Goal: Task Accomplishment & Management: Use online tool/utility

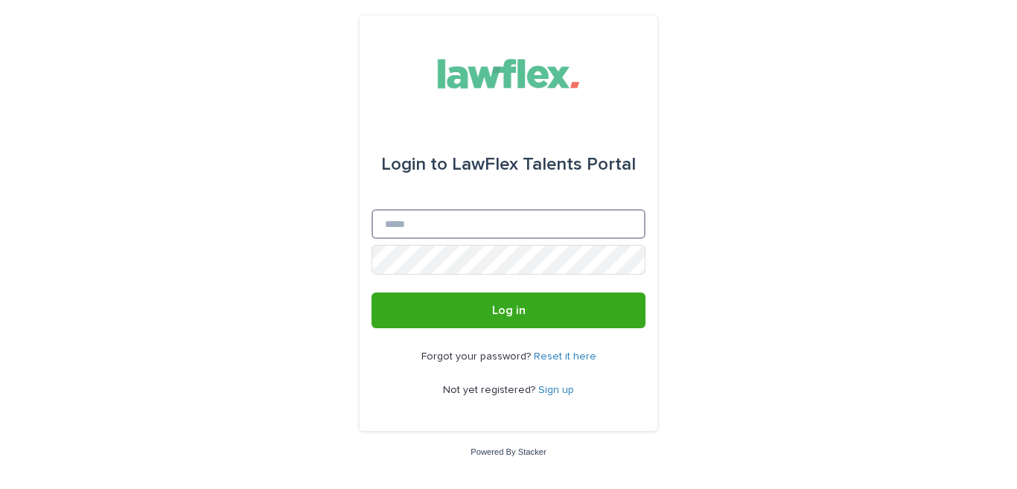
click at [430, 217] on input "Email" at bounding box center [508, 224] width 274 height 30
type input "**********"
click at [371, 293] on button "Log in" at bounding box center [508, 311] width 274 height 36
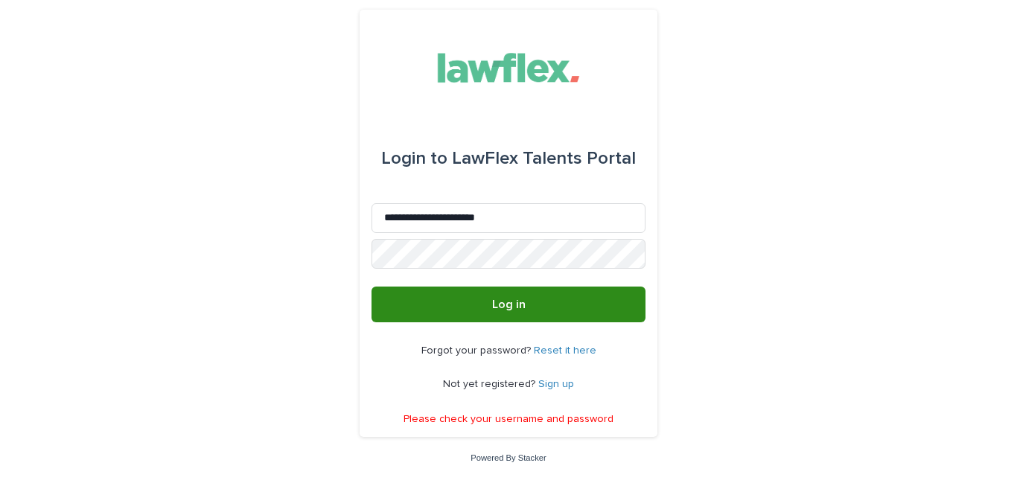
click at [530, 314] on button "Log in" at bounding box center [508, 305] width 274 height 36
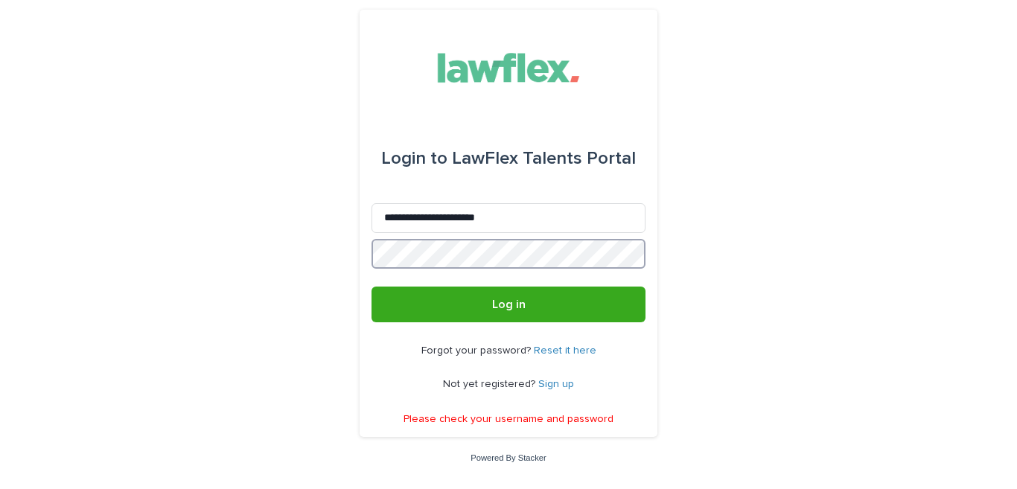
click at [28, 258] on div "**********" at bounding box center [508, 244] width 1017 height 489
click at [371, 287] on button "Log in" at bounding box center [508, 305] width 274 height 36
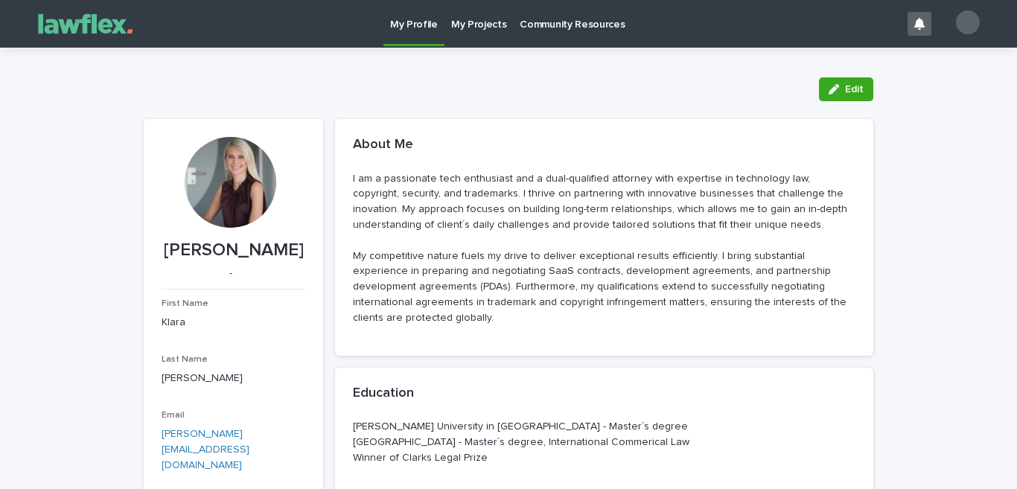
click at [469, 25] on p "My Projects" at bounding box center [479, 15] width 56 height 31
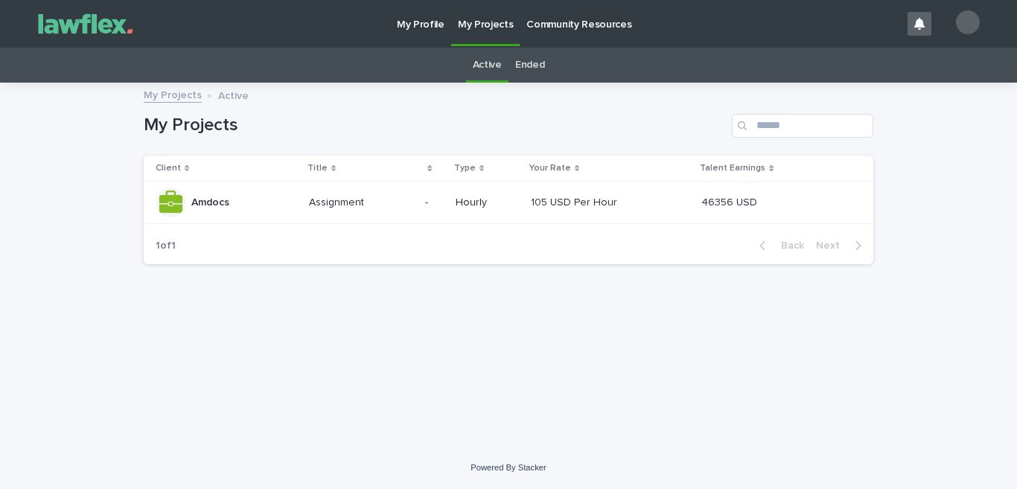
click at [489, 202] on p "Hourly" at bounding box center [487, 203] width 63 height 13
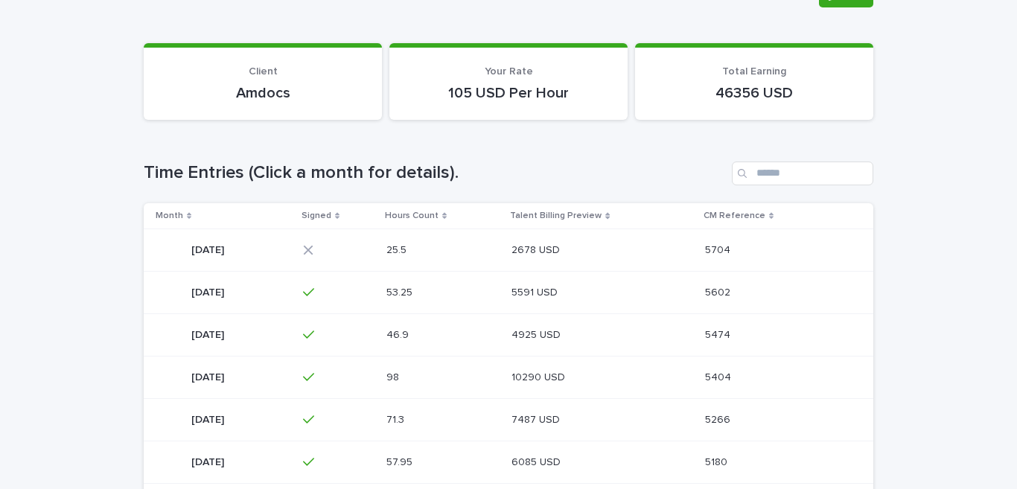
scroll to position [149, 0]
click at [461, 247] on p at bounding box center [423, 249] width 74 height 13
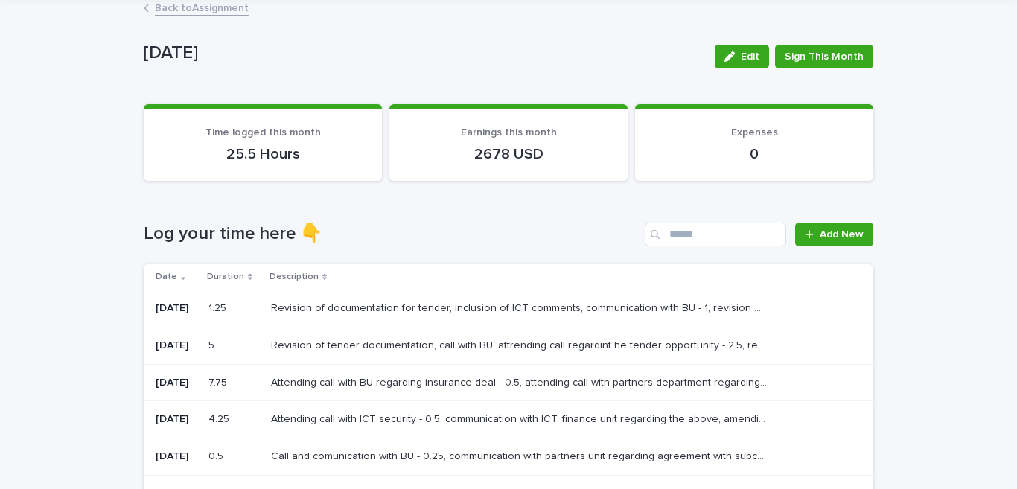
scroll to position [74, 0]
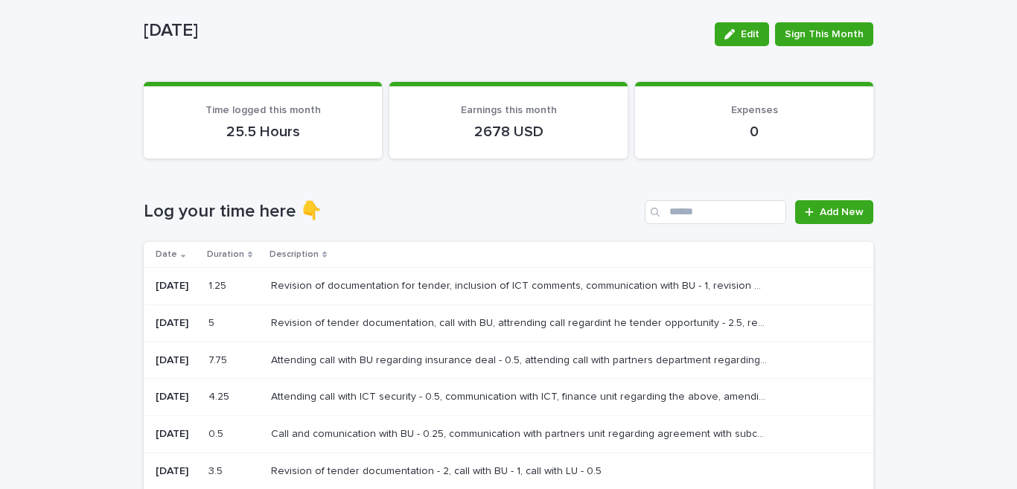
click at [377, 190] on div "Loading... Saving… Log your time here 👇 Add New Date Duration Description 15/8/…" at bounding box center [509, 412] width 730 height 484
click at [512, 217] on h1 "Log your time here 👇" at bounding box center [391, 212] width 495 height 22
click at [863, 208] on link "Add New" at bounding box center [834, 212] width 78 height 24
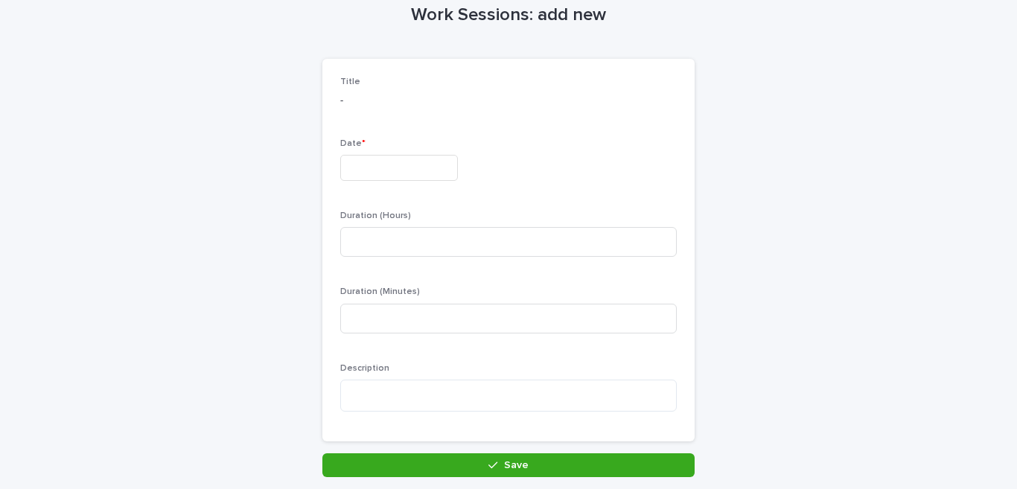
scroll to position [76, 0]
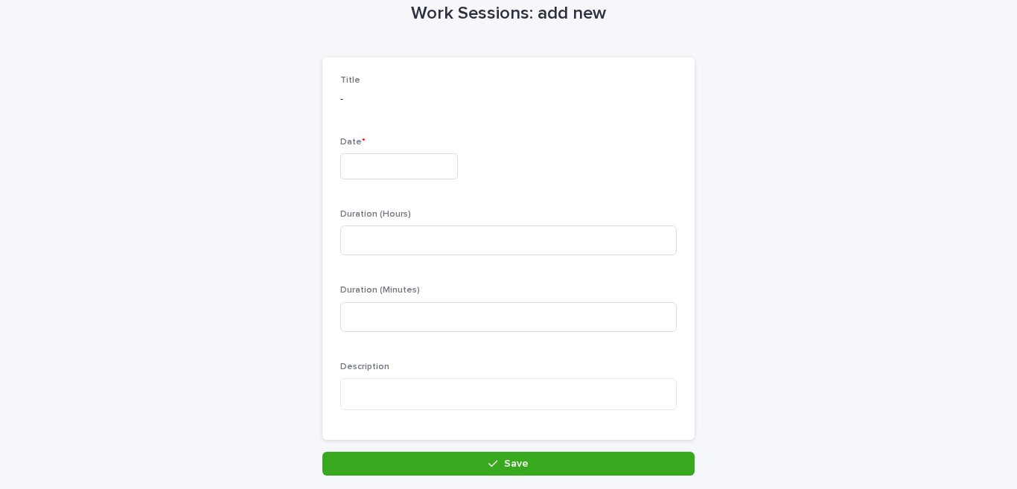
click at [405, 157] on input "text" at bounding box center [399, 166] width 118 height 26
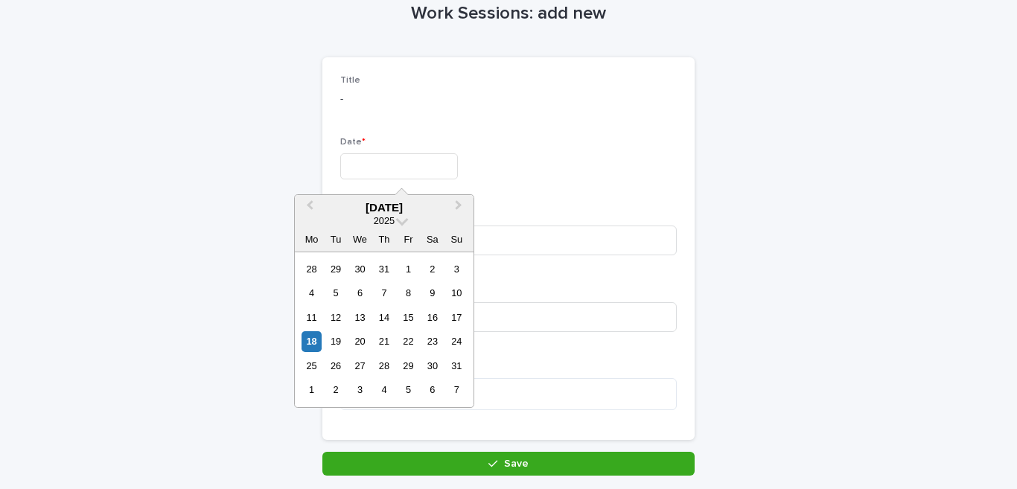
click at [310, 344] on div "18" at bounding box center [311, 341] width 20 height 20
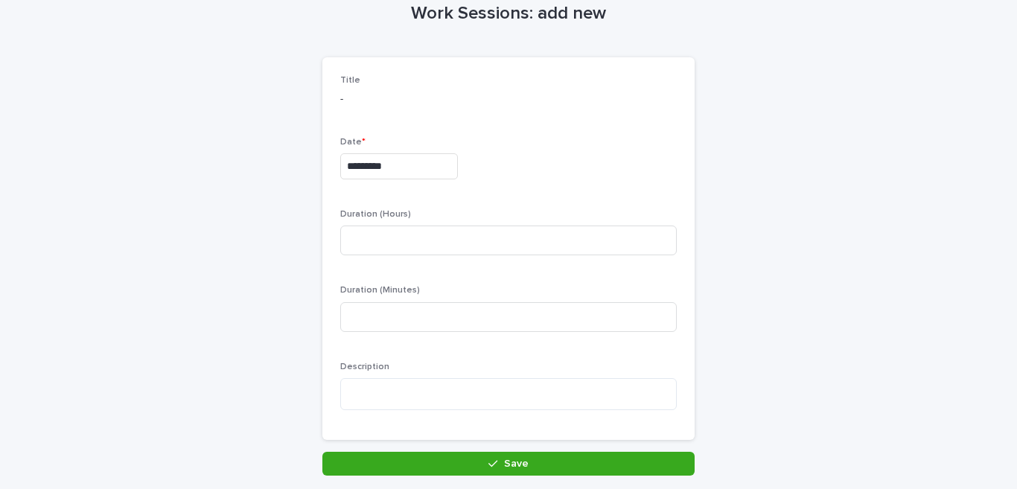
type input "*********"
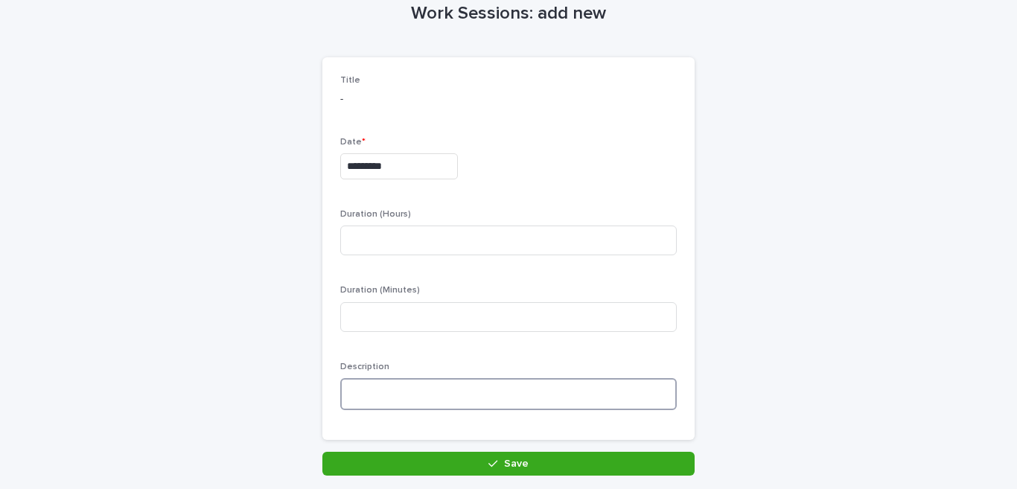
click at [358, 399] on textarea at bounding box center [508, 394] width 336 height 32
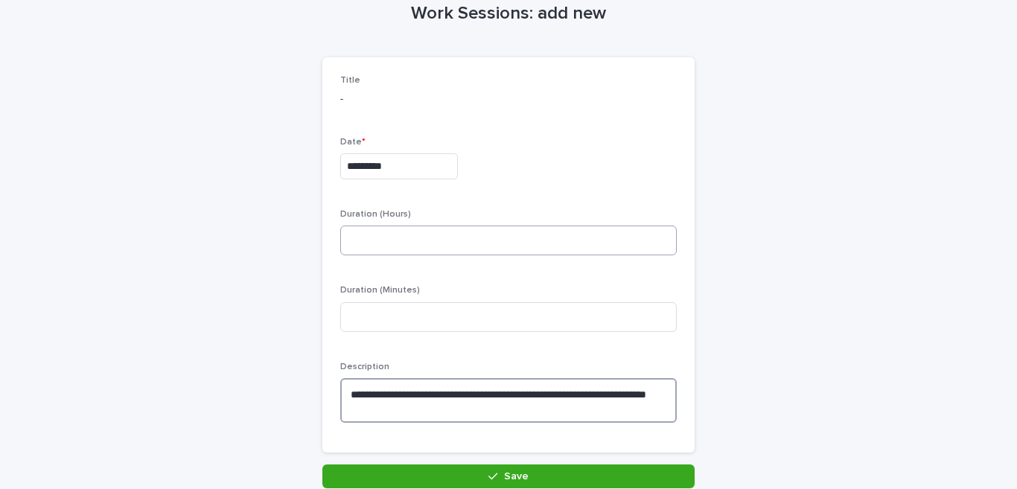
type textarea "**********"
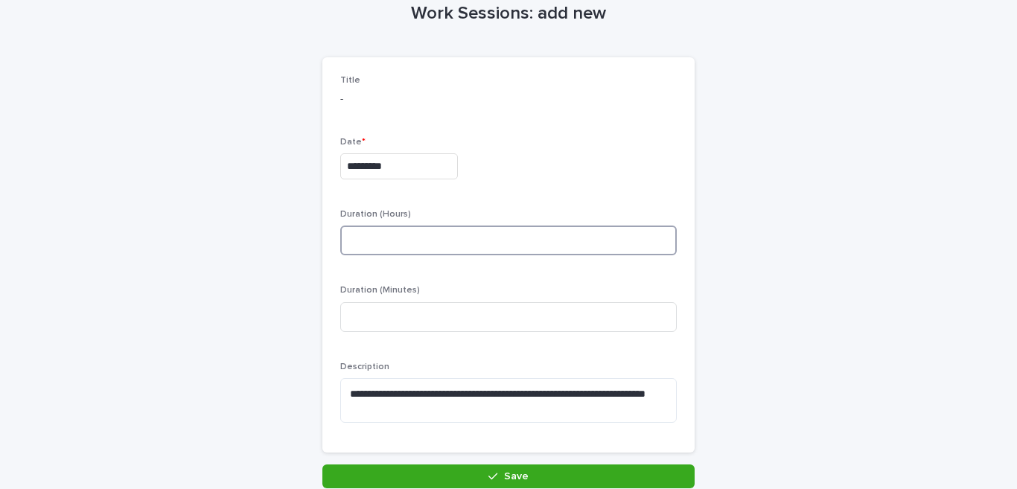
click at [378, 233] on input at bounding box center [508, 241] width 336 height 30
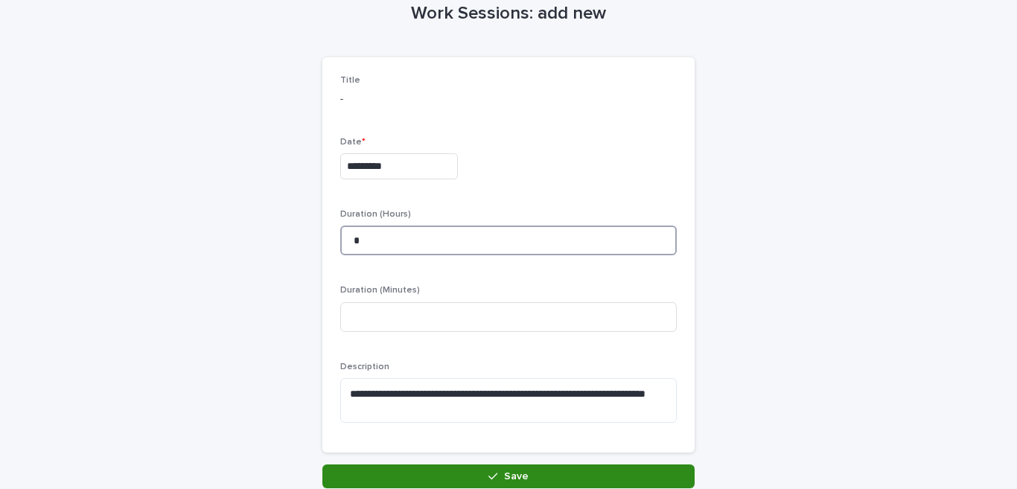
type input "*"
click at [546, 474] on button "Save" at bounding box center [508, 477] width 372 height 24
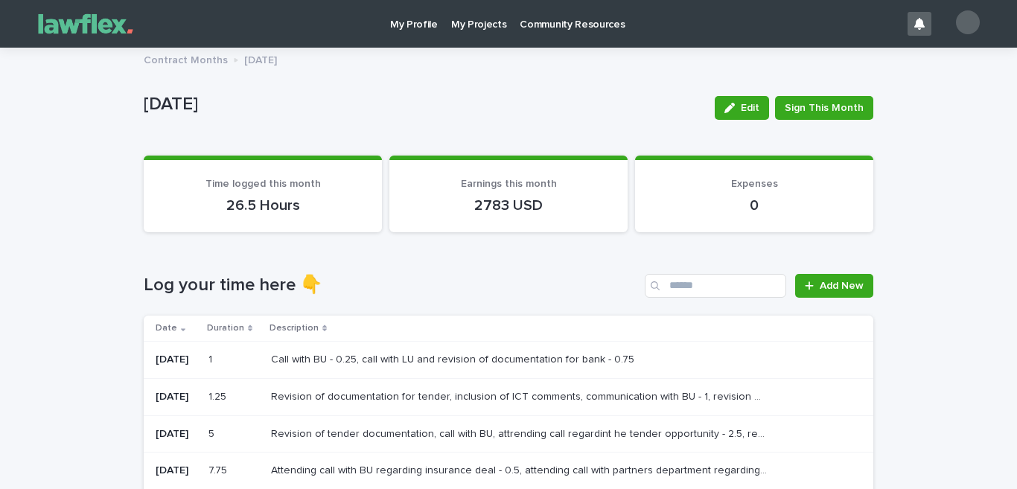
click at [625, 428] on p "Revision of tender documentation, call with BU, attrending call regardint he te…" at bounding box center [521, 433] width 500 height 16
